Goal: Task Accomplishment & Management: Manage account settings

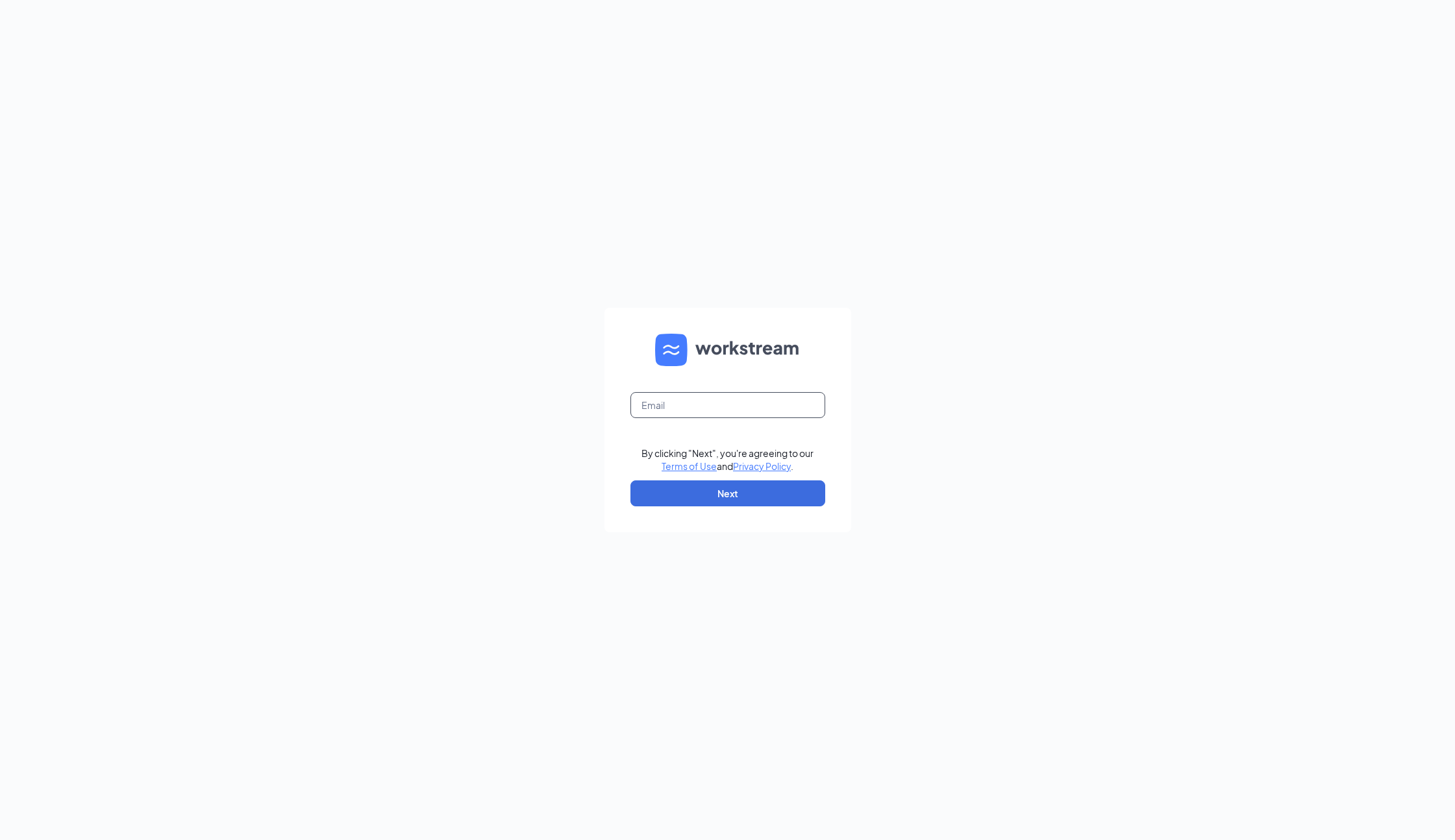
click at [696, 397] on input "text" at bounding box center [728, 405] width 194 height 26
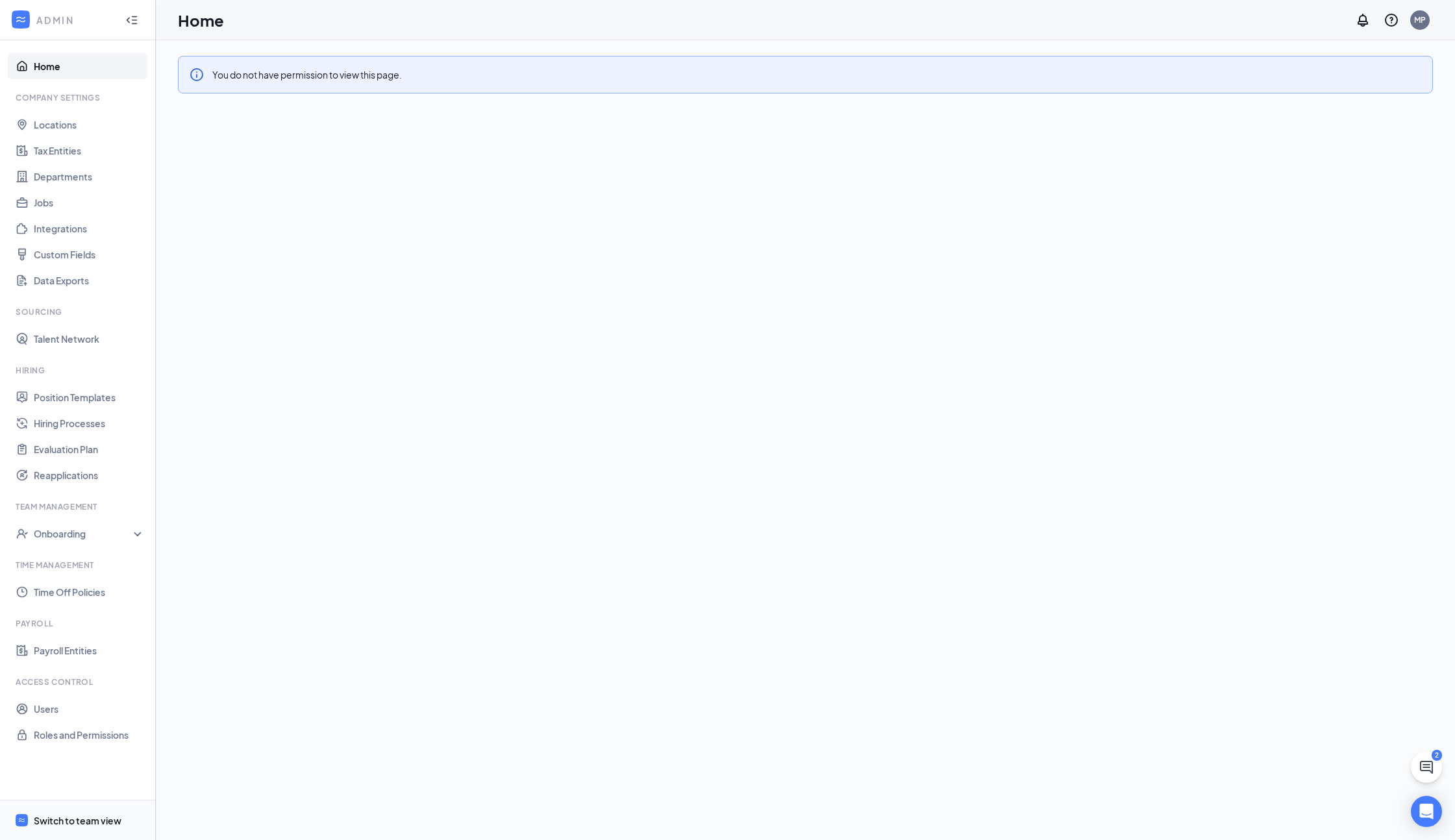
click at [78, 816] on div "Switch to team view" at bounding box center [77, 820] width 88 height 13
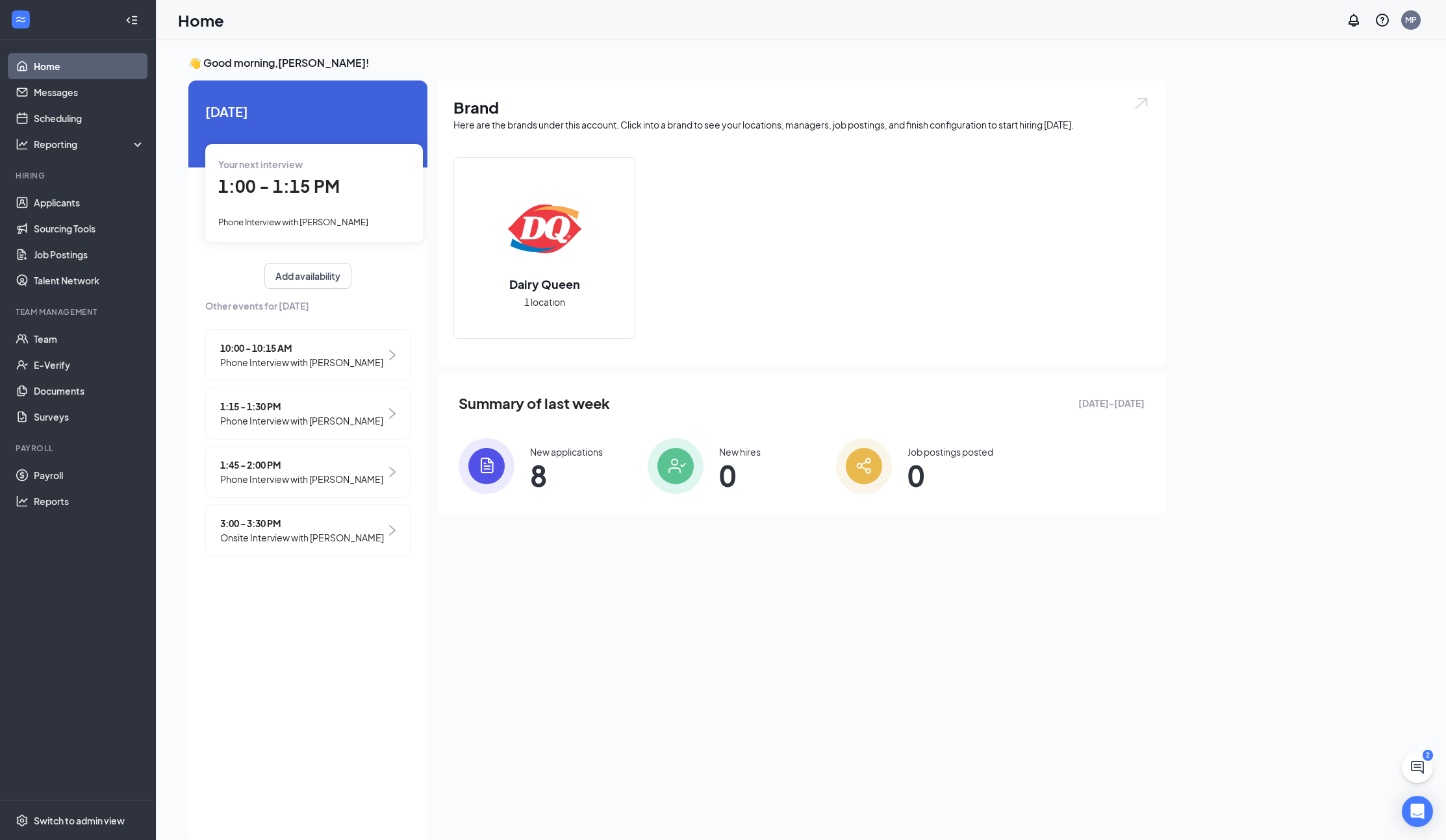
click at [542, 453] on div "New applications" at bounding box center [566, 452] width 73 height 13
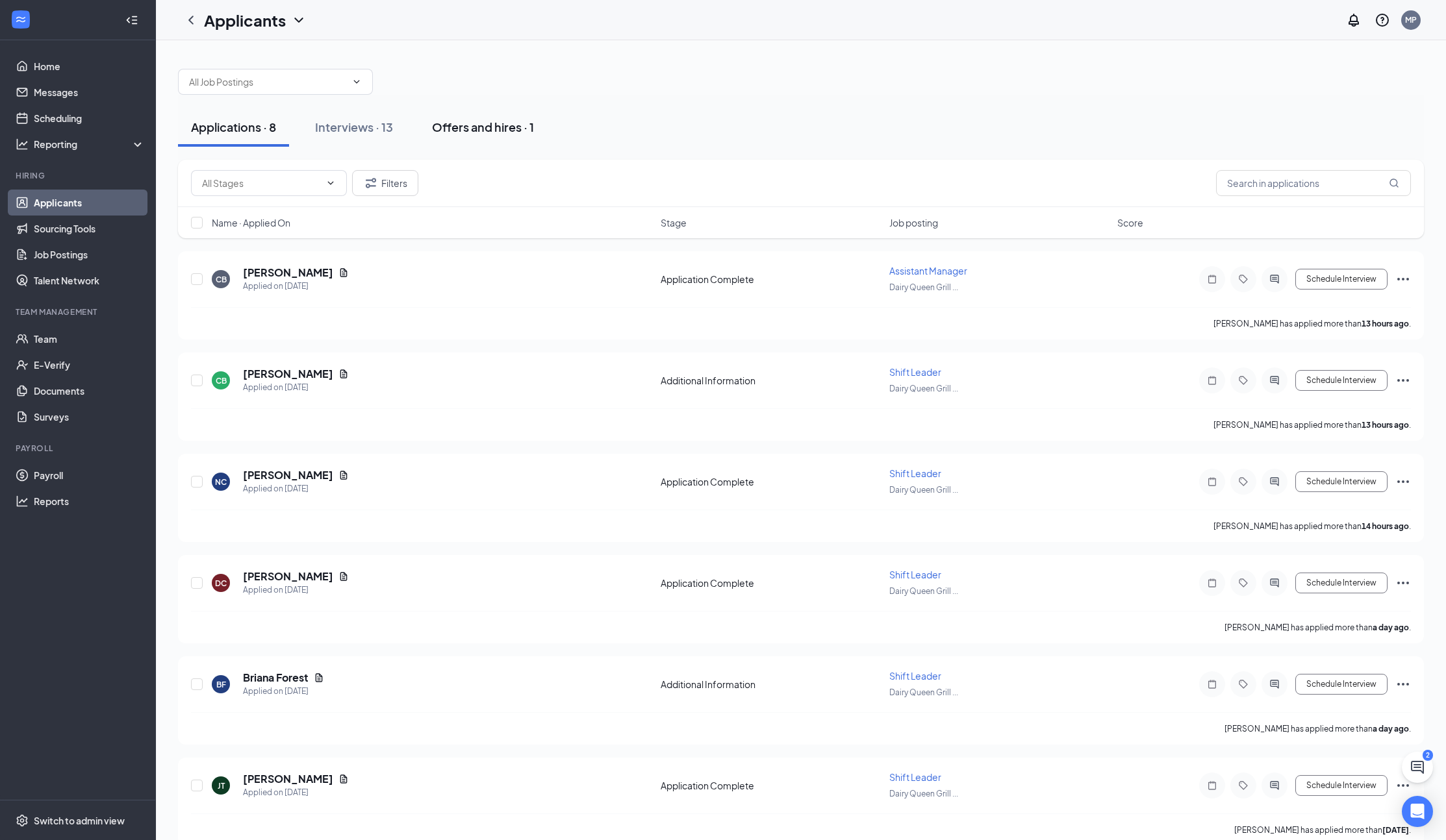
click at [481, 117] on button "Offers and hires · 1" at bounding box center [483, 126] width 128 height 39
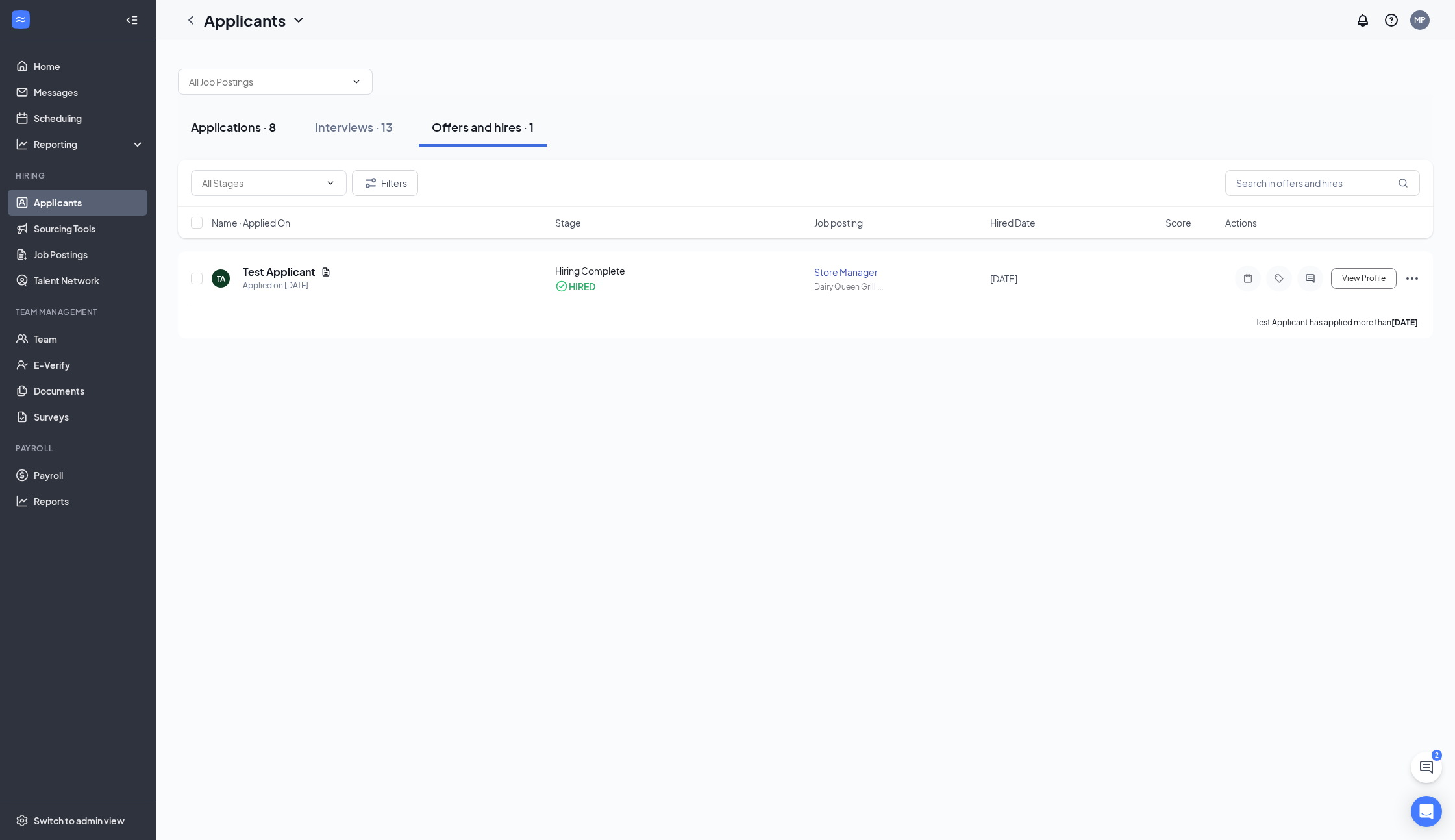
click at [282, 136] on button "Applications · 8" at bounding box center [233, 126] width 111 height 39
